Goal: Find specific page/section: Find specific page/section

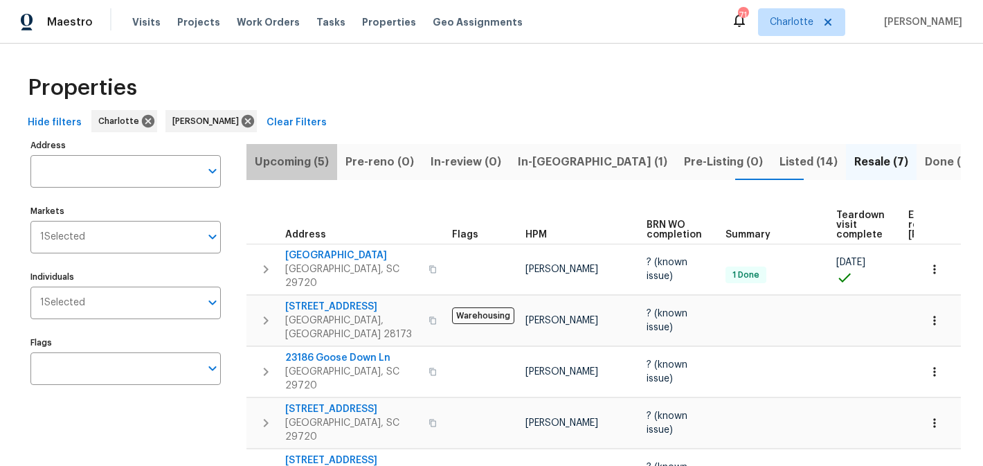
click at [294, 161] on span "Upcoming (5)" at bounding box center [292, 161] width 74 height 19
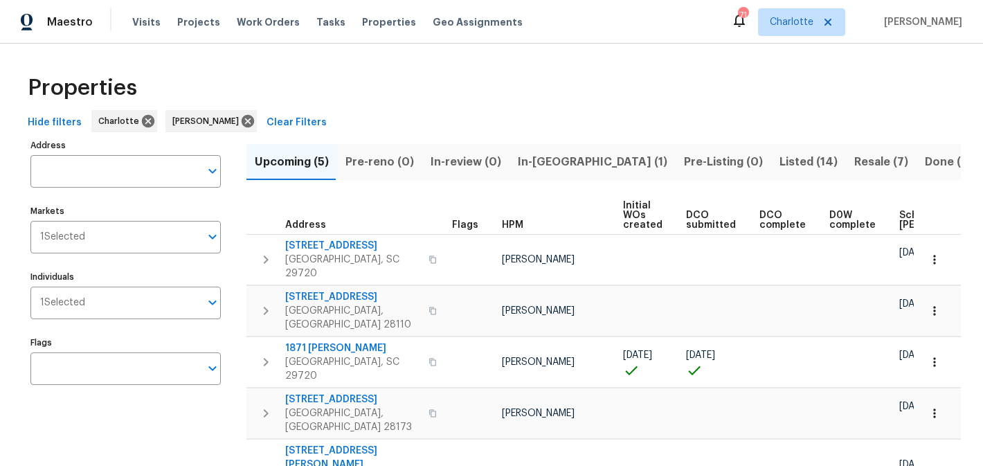
click at [554, 161] on span "In-reno (1)" at bounding box center [593, 161] width 150 height 19
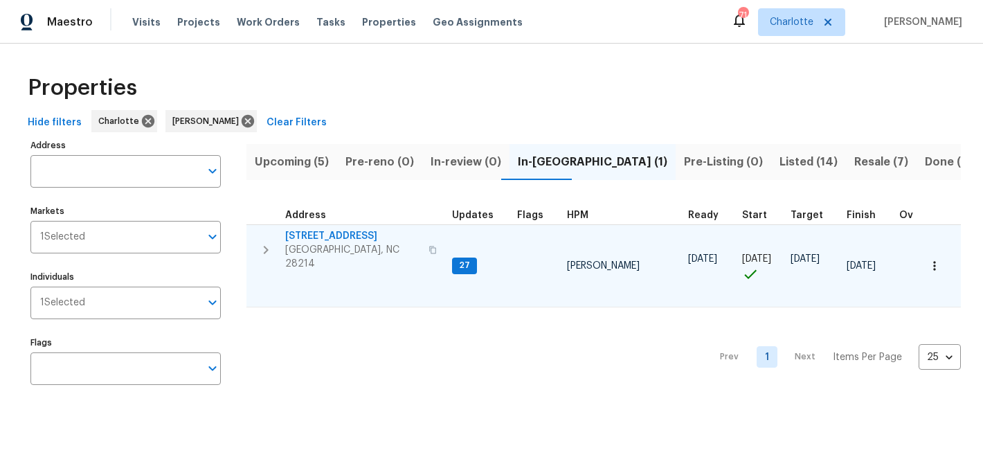
click at [311, 240] on span "[STREET_ADDRESS]" at bounding box center [352, 236] width 135 height 14
click at [330, 234] on span "[STREET_ADDRESS]" at bounding box center [352, 236] width 135 height 14
click at [301, 238] on span "[STREET_ADDRESS]" at bounding box center [352, 236] width 135 height 14
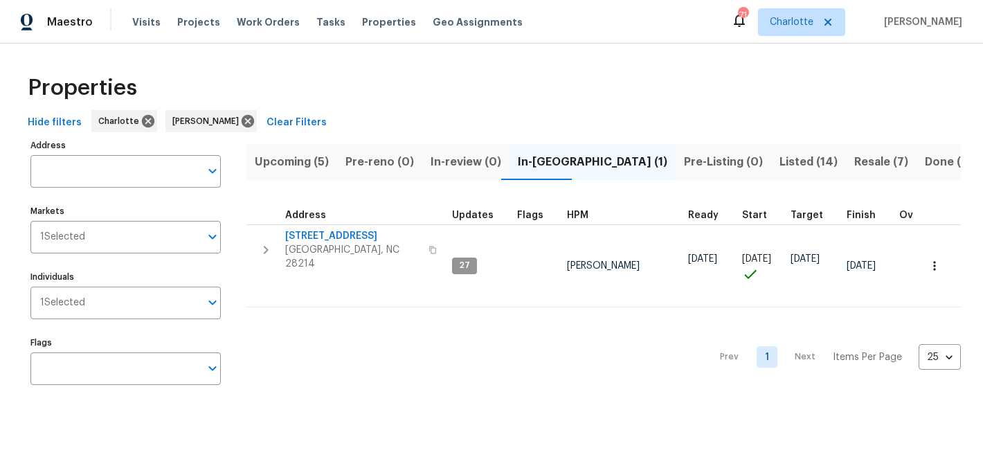
click at [780, 165] on span "Listed (14)" at bounding box center [809, 161] width 58 height 19
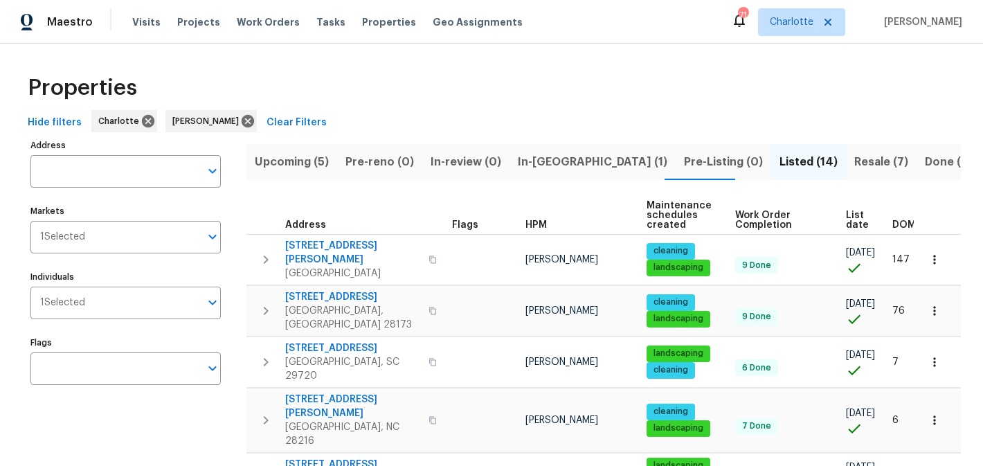
click at [855, 162] on span "Resale (7)" at bounding box center [882, 161] width 54 height 19
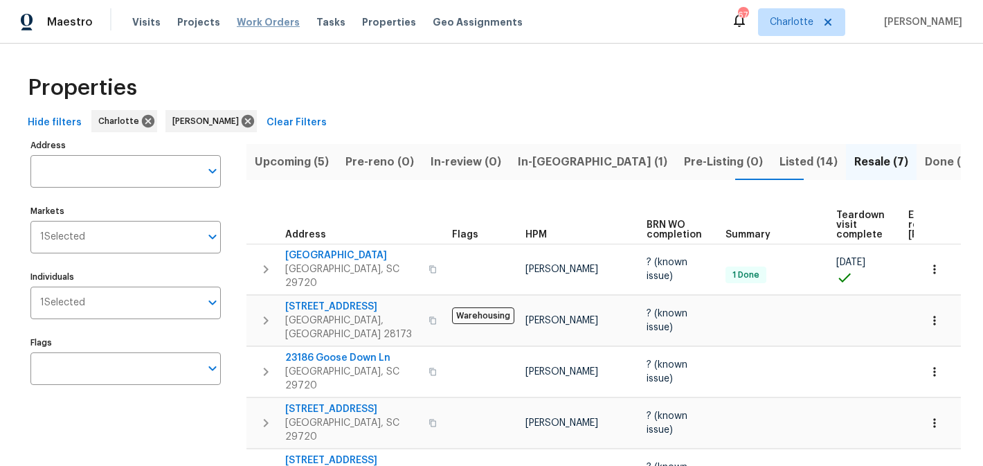
click at [261, 26] on span "Work Orders" at bounding box center [268, 22] width 63 height 14
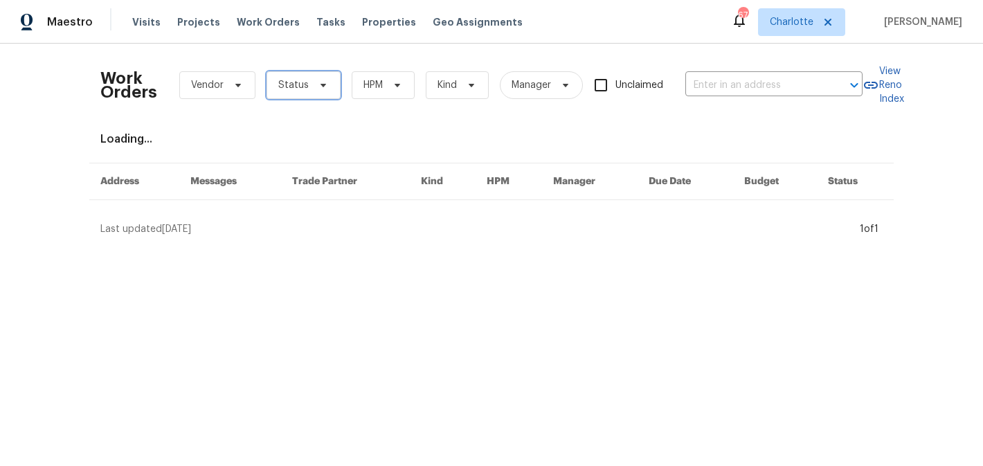
click at [305, 88] on span "Status" at bounding box center [293, 85] width 30 height 14
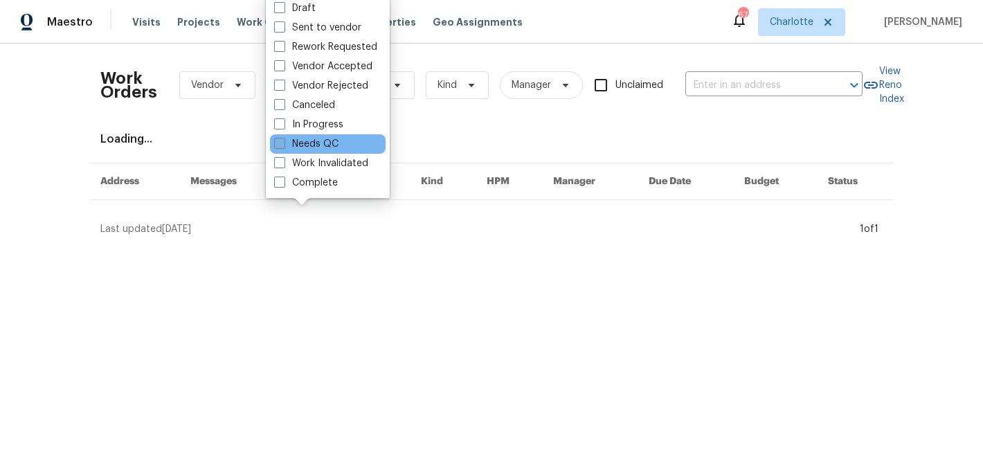
click at [313, 139] on label "Needs QC" at bounding box center [306, 144] width 64 height 14
click at [283, 139] on input "Needs QC" at bounding box center [278, 141] width 9 height 9
checkbox input "true"
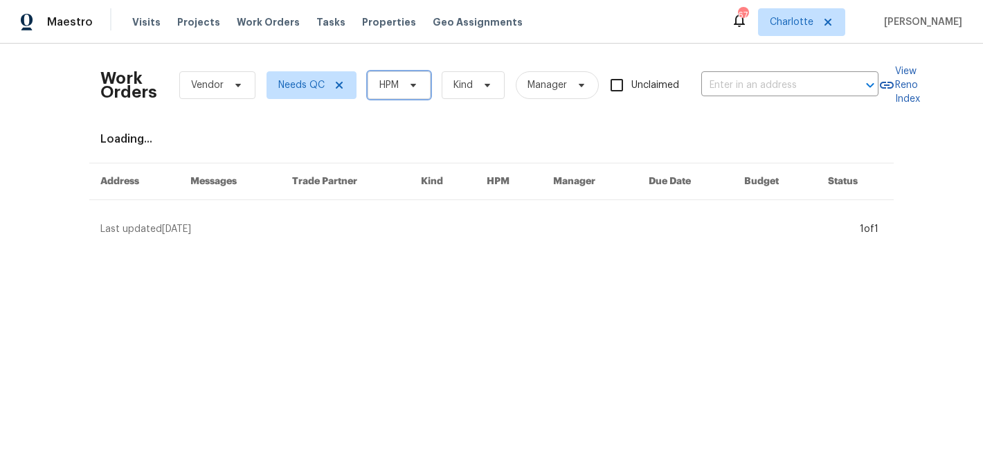
click at [404, 84] on span at bounding box center [411, 85] width 15 height 11
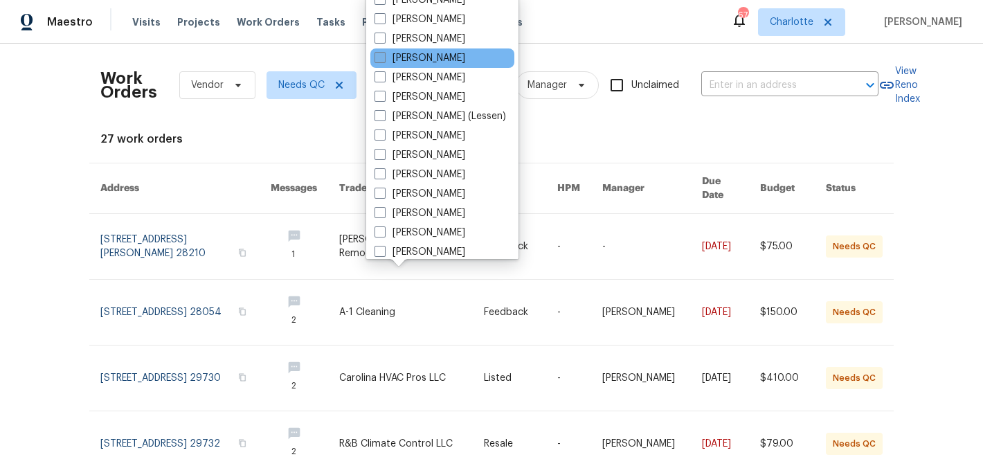
scroll to position [172, 0]
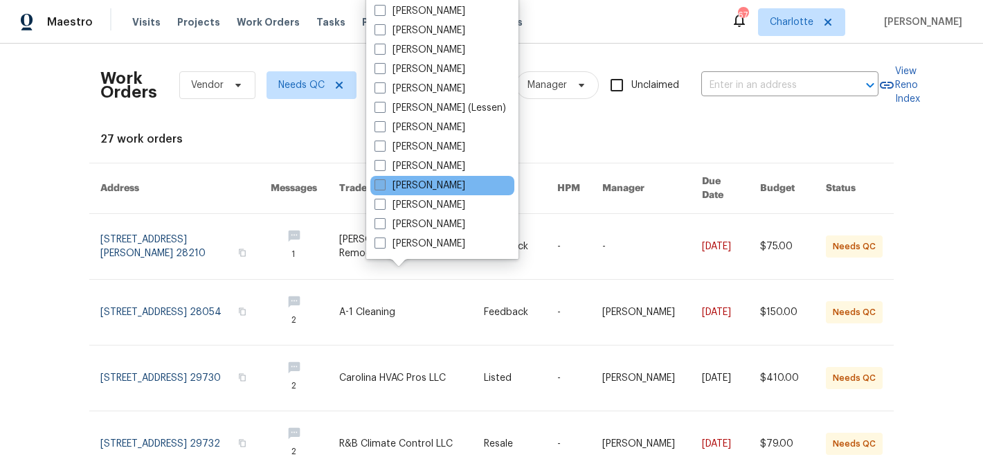
click at [408, 188] on label "[PERSON_NAME]" at bounding box center [420, 186] width 91 height 14
click at [384, 188] on input "[PERSON_NAME]" at bounding box center [379, 183] width 9 height 9
checkbox input "true"
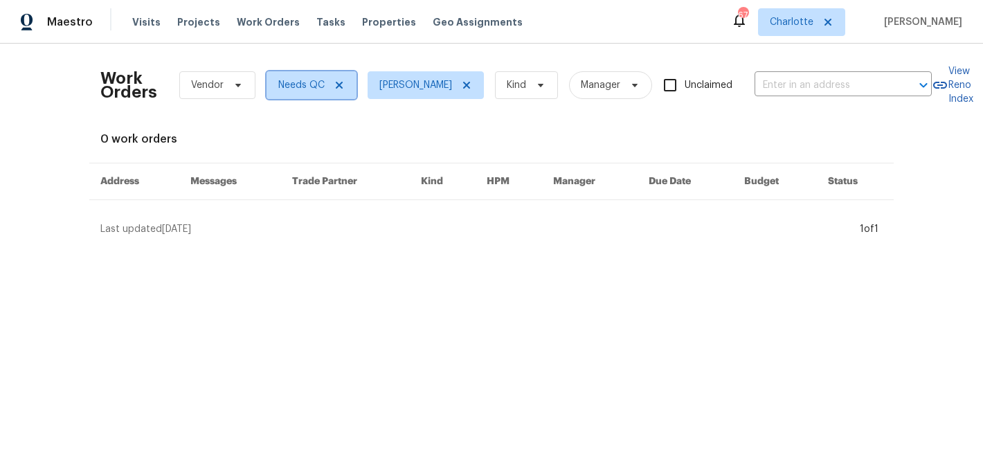
click at [339, 82] on icon at bounding box center [339, 85] width 11 height 11
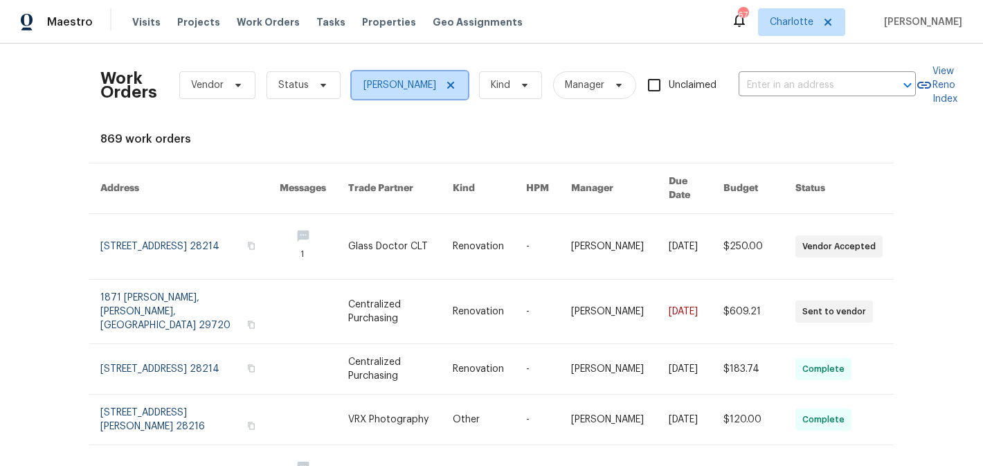
click at [456, 84] on icon at bounding box center [450, 85] width 11 height 11
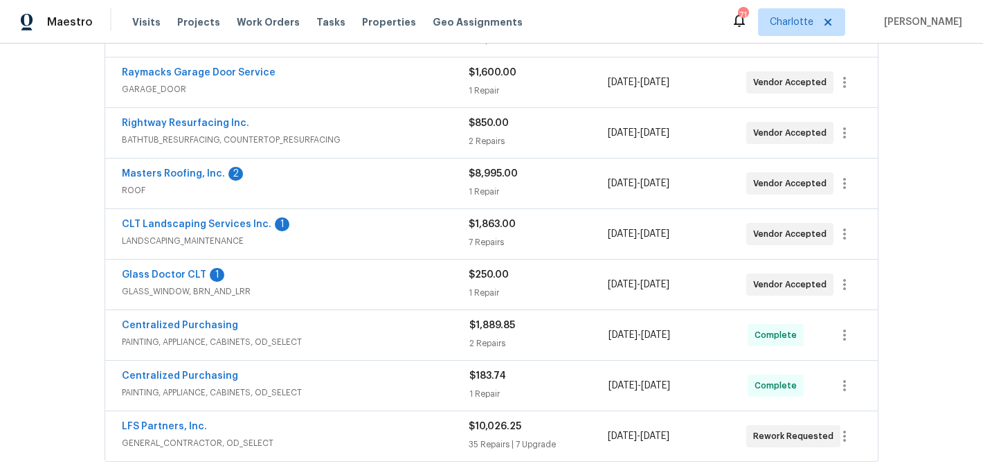
scroll to position [405, 0]
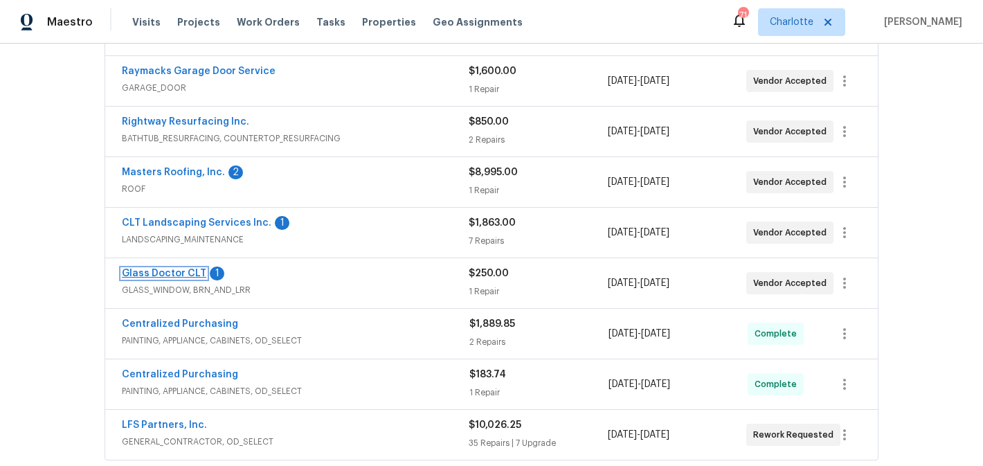
click at [168, 270] on link "Glass Doctor CLT" at bounding box center [164, 274] width 84 height 10
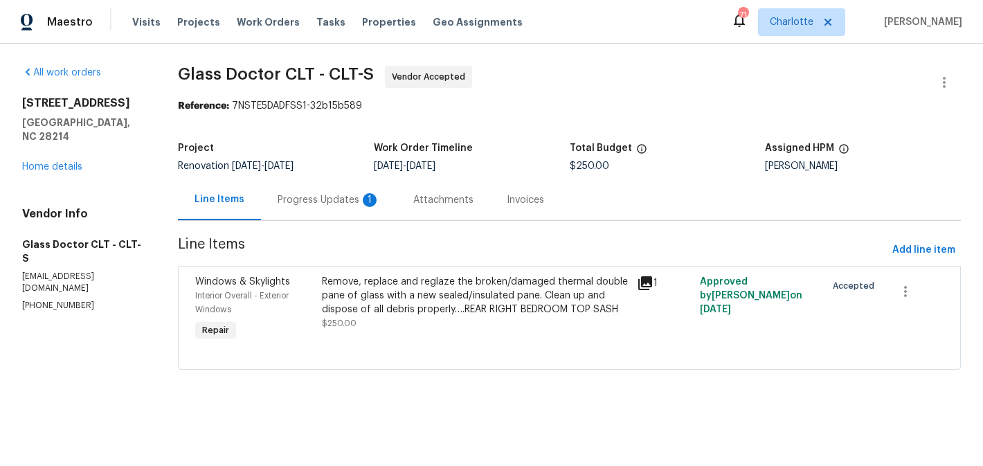
click at [338, 195] on div "Progress Updates 1" at bounding box center [329, 200] width 102 height 14
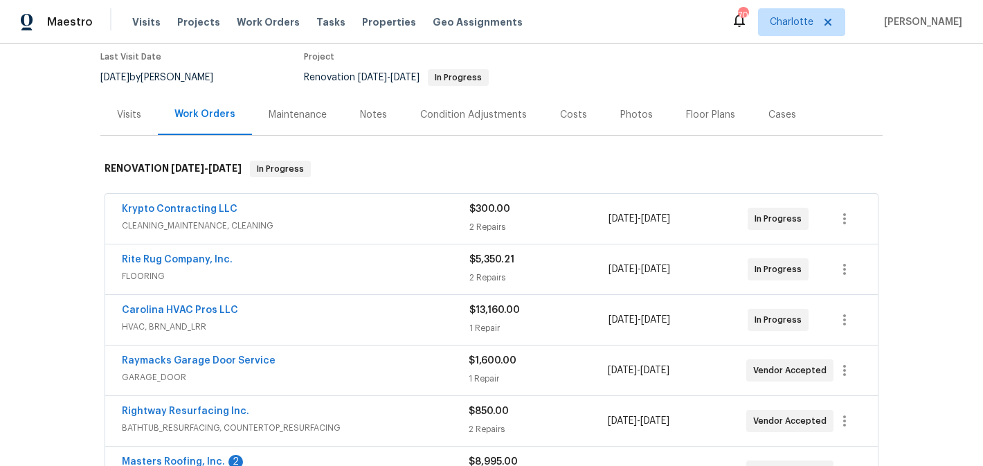
scroll to position [264, 0]
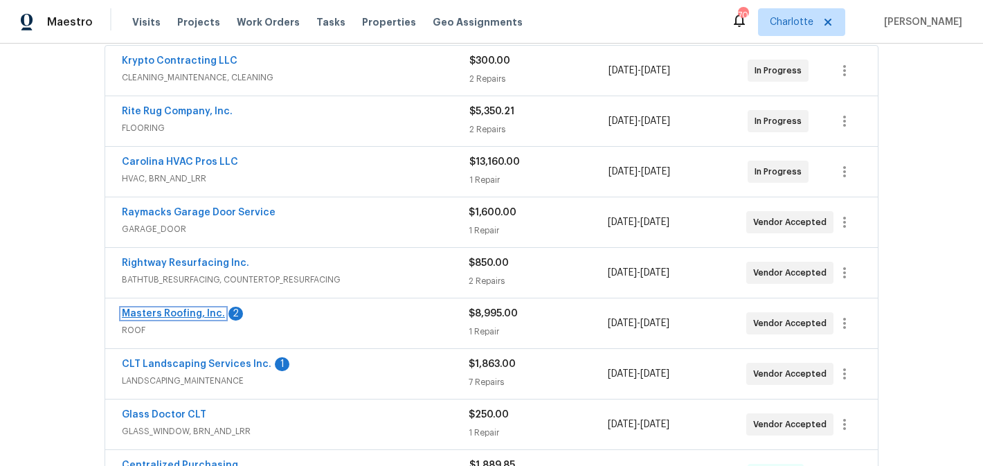
click at [177, 310] on link "Masters Roofing, Inc." at bounding box center [173, 314] width 103 height 10
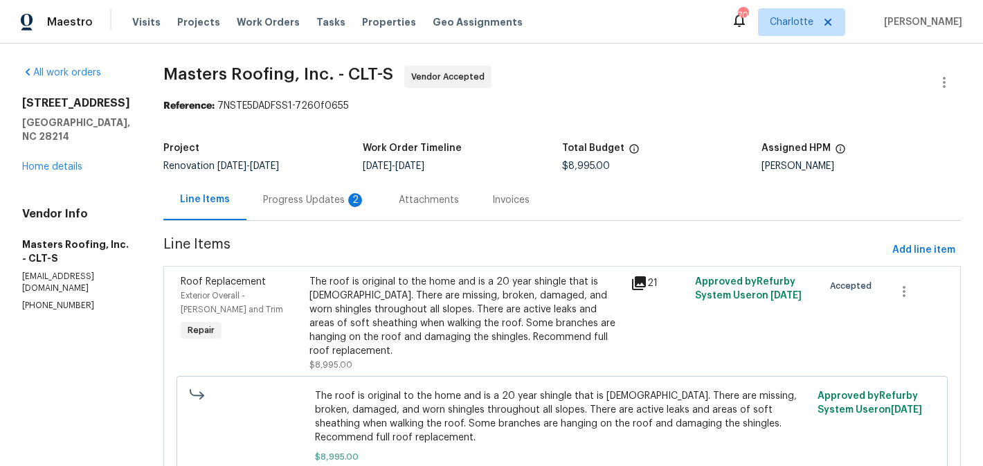
click at [301, 191] on div "Progress Updates 2" at bounding box center [315, 199] width 136 height 41
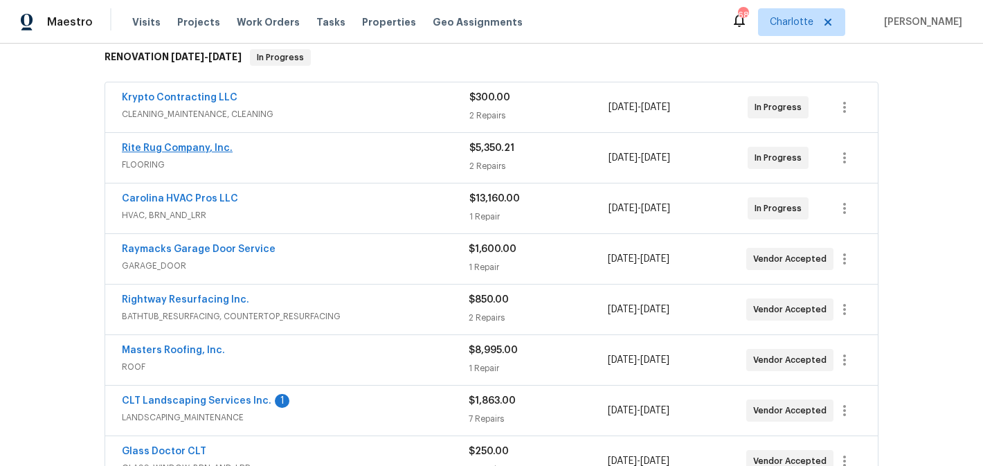
scroll to position [252, 0]
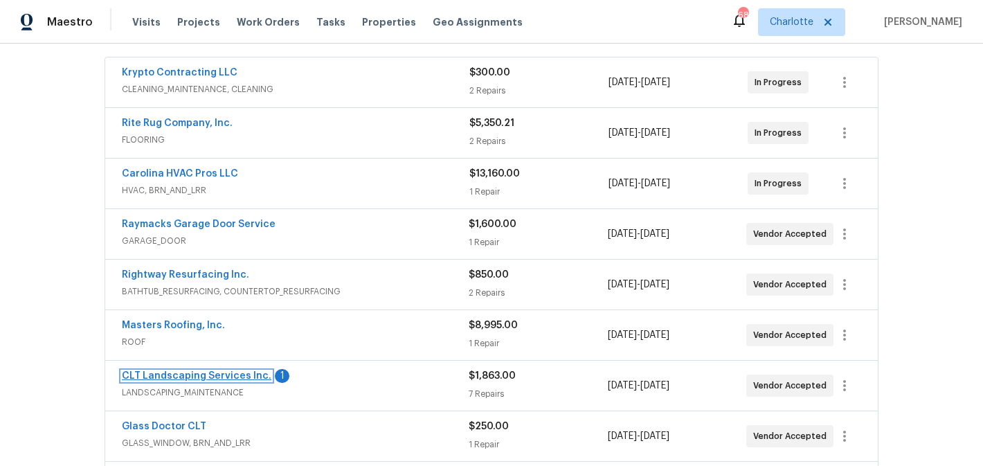
click at [203, 374] on link "CLT Landscaping Services Inc." at bounding box center [197, 376] width 150 height 10
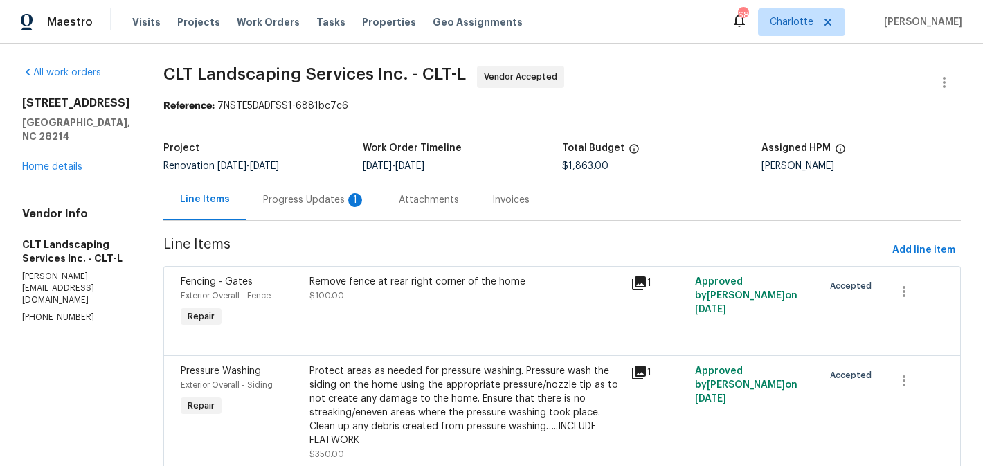
click at [292, 193] on div "Progress Updates 1" at bounding box center [315, 199] width 136 height 41
